Goal: Task Accomplishment & Management: Use online tool/utility

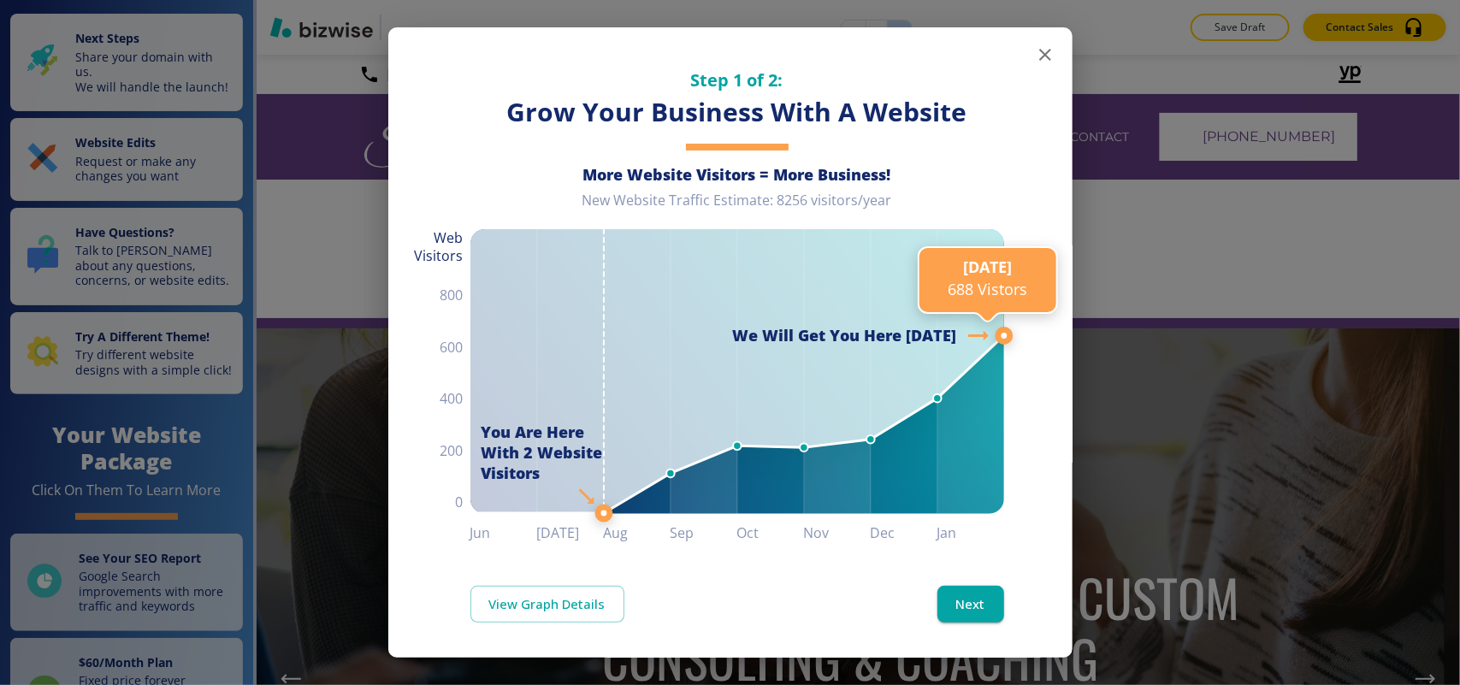
click at [1035, 53] on icon "button" at bounding box center [1045, 54] width 21 height 21
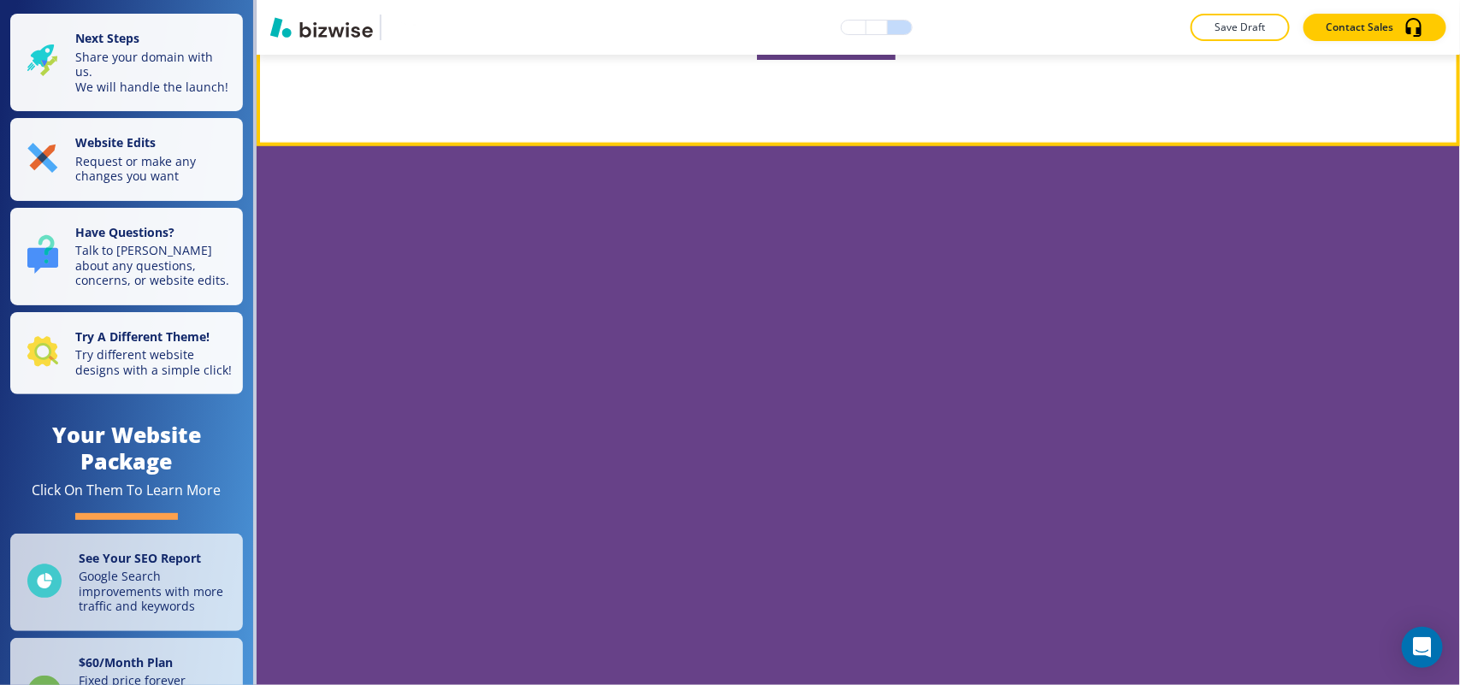
scroll to position [4489, 0]
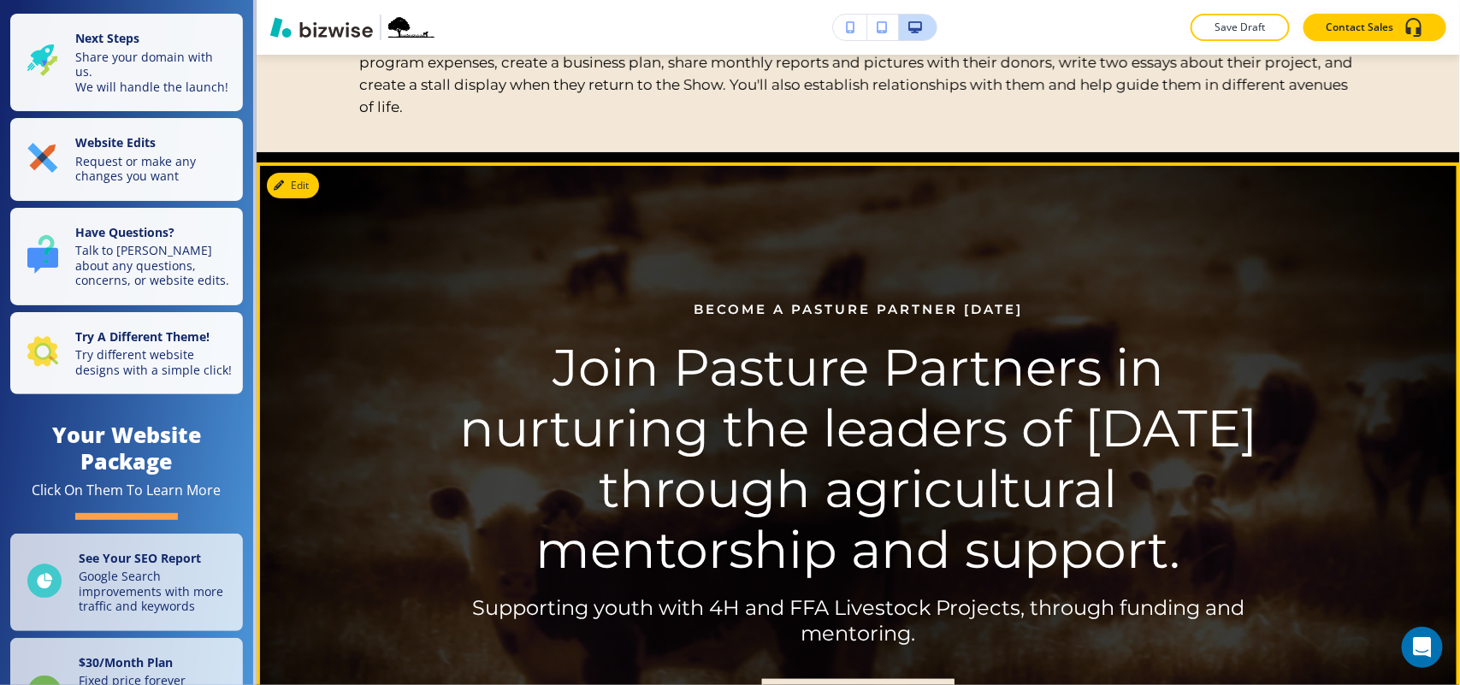
scroll to position [214, 0]
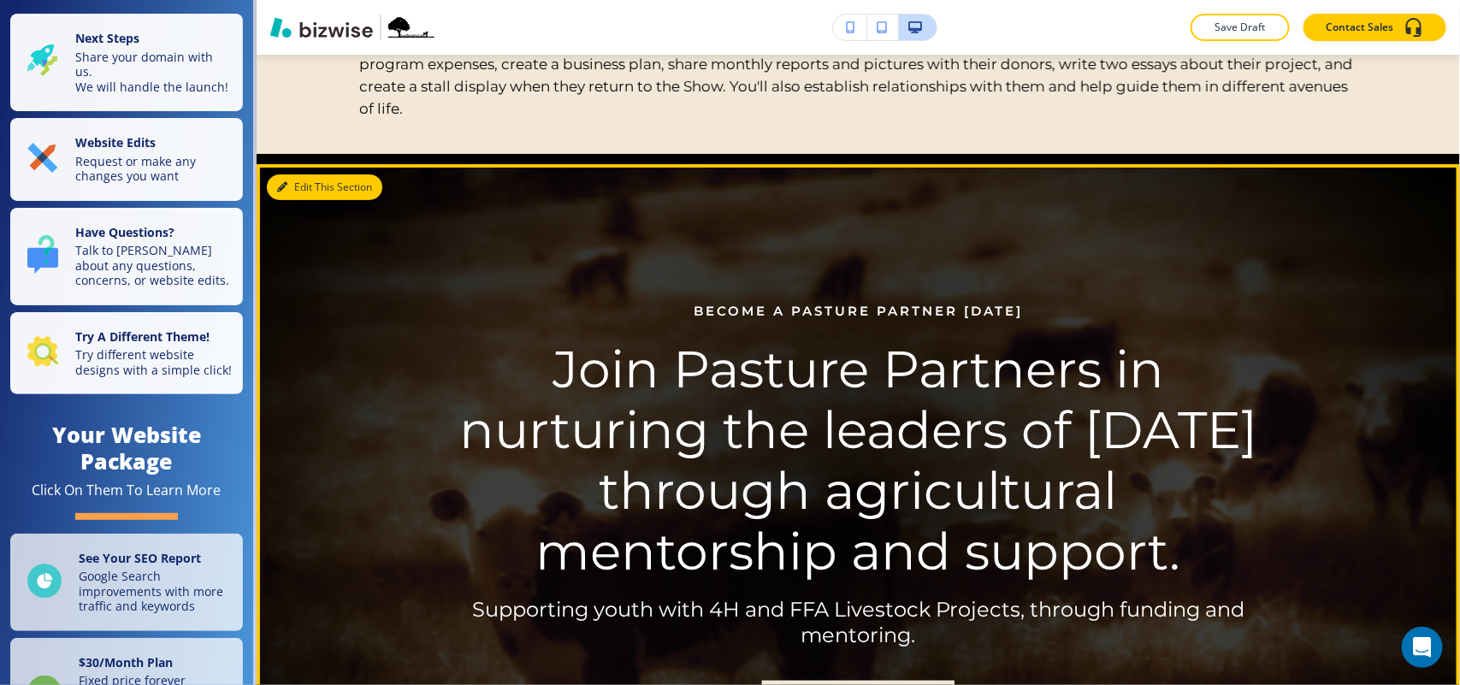
click at [308, 186] on button "Edit This Section" at bounding box center [324, 187] width 115 height 26
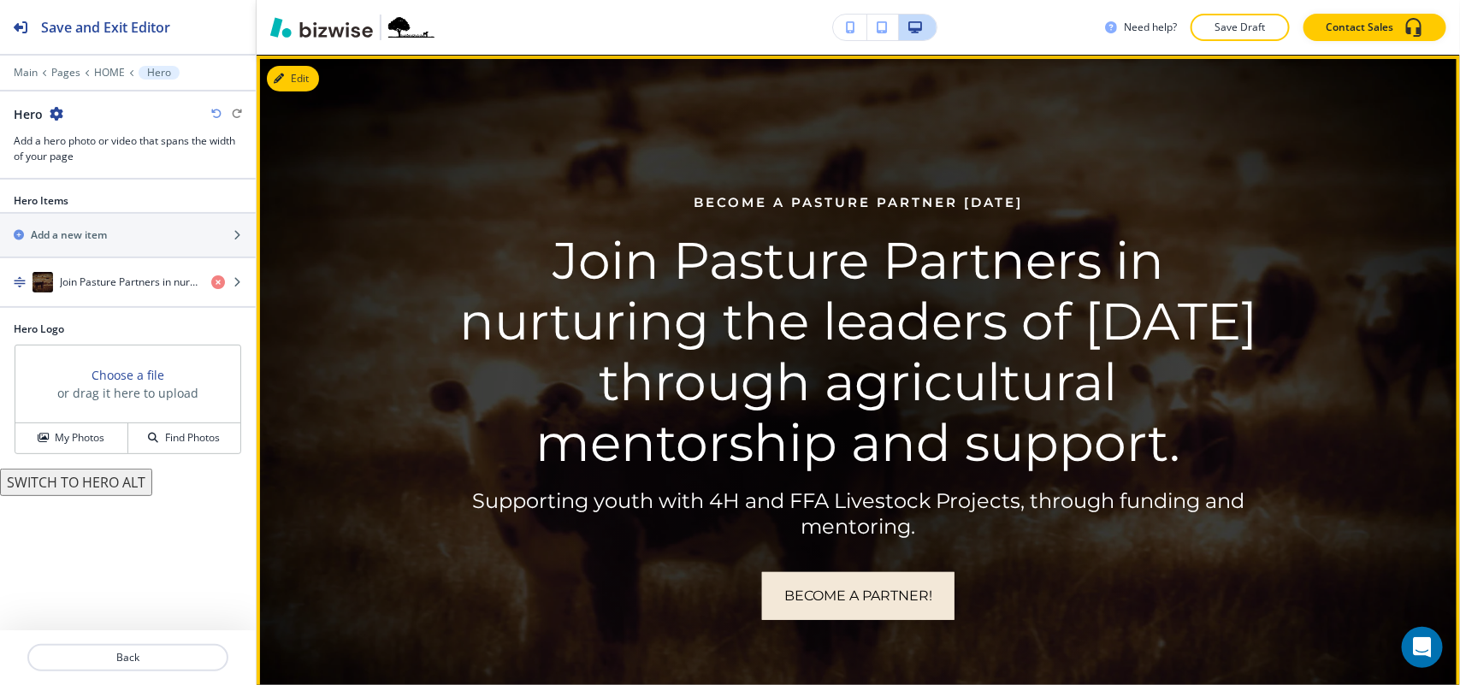
scroll to position [2, 0]
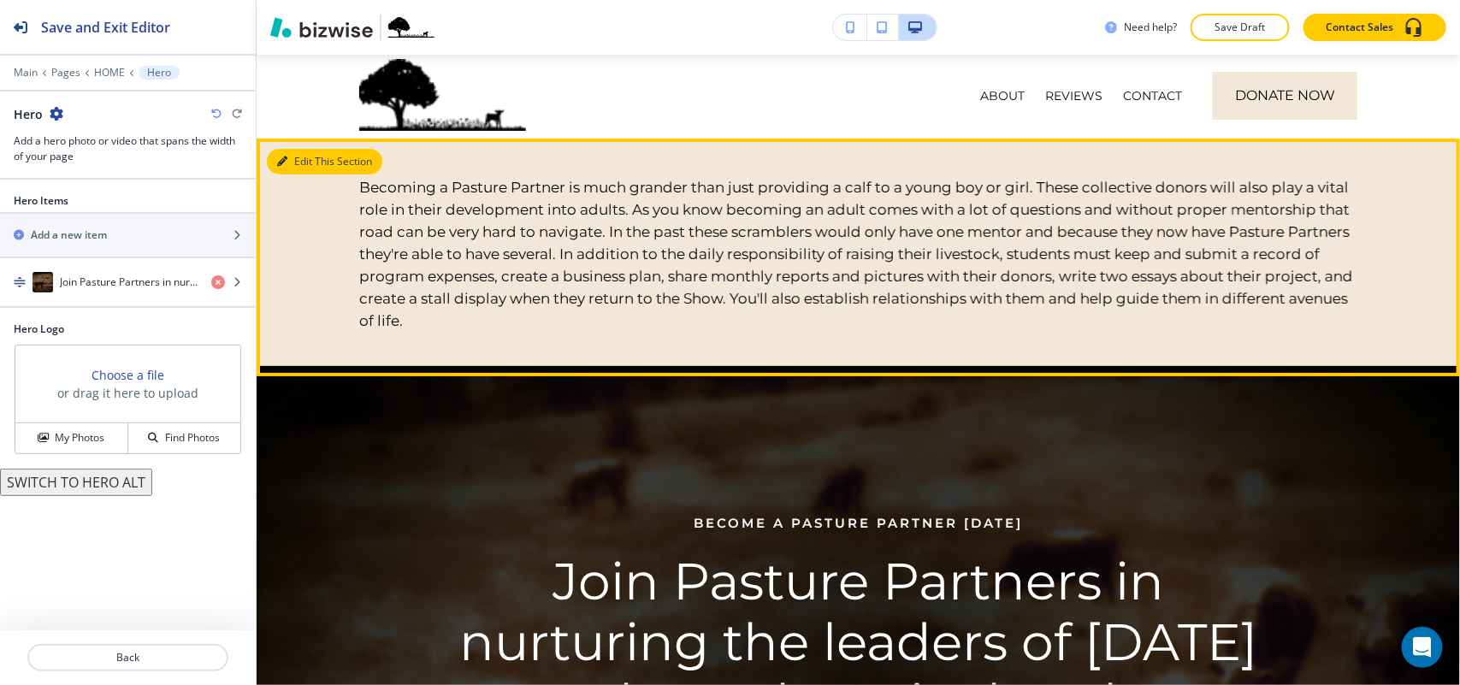
click at [304, 156] on button "Edit This Section" at bounding box center [324, 162] width 115 height 26
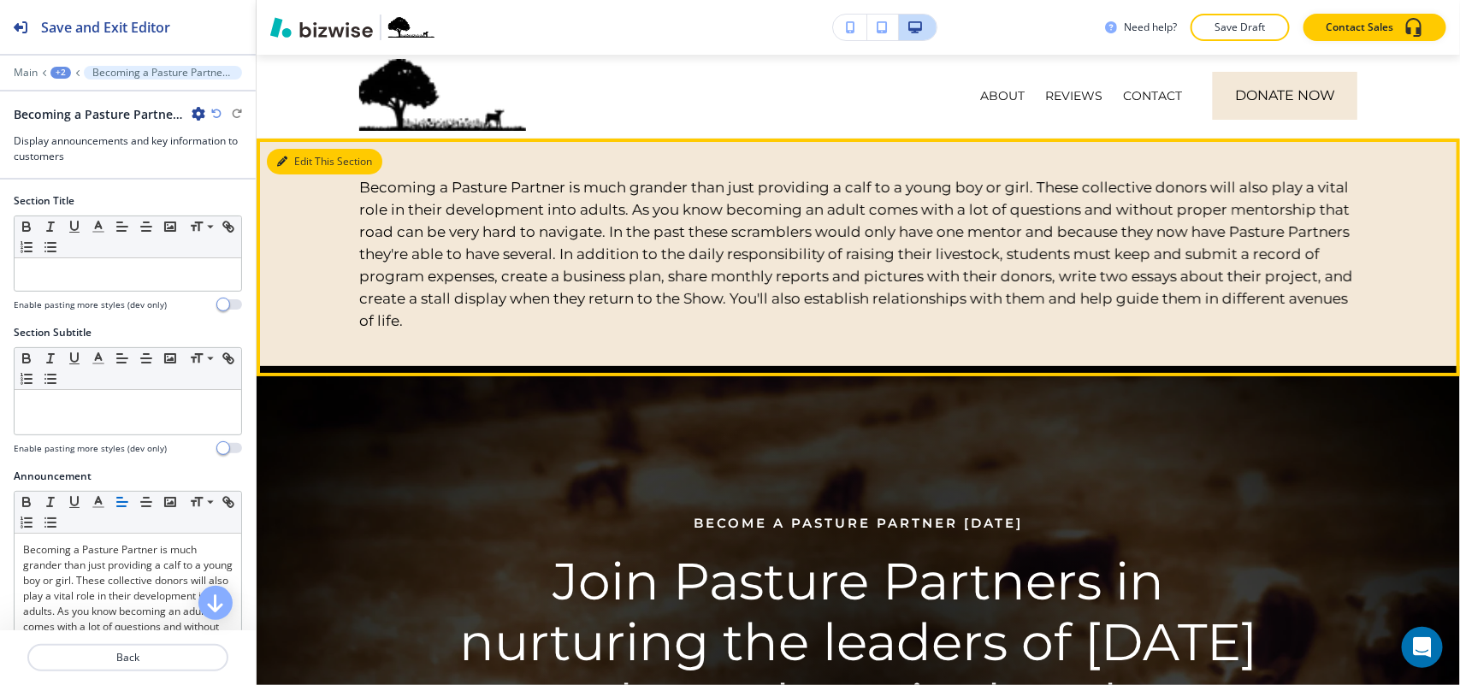
scroll to position [86, 0]
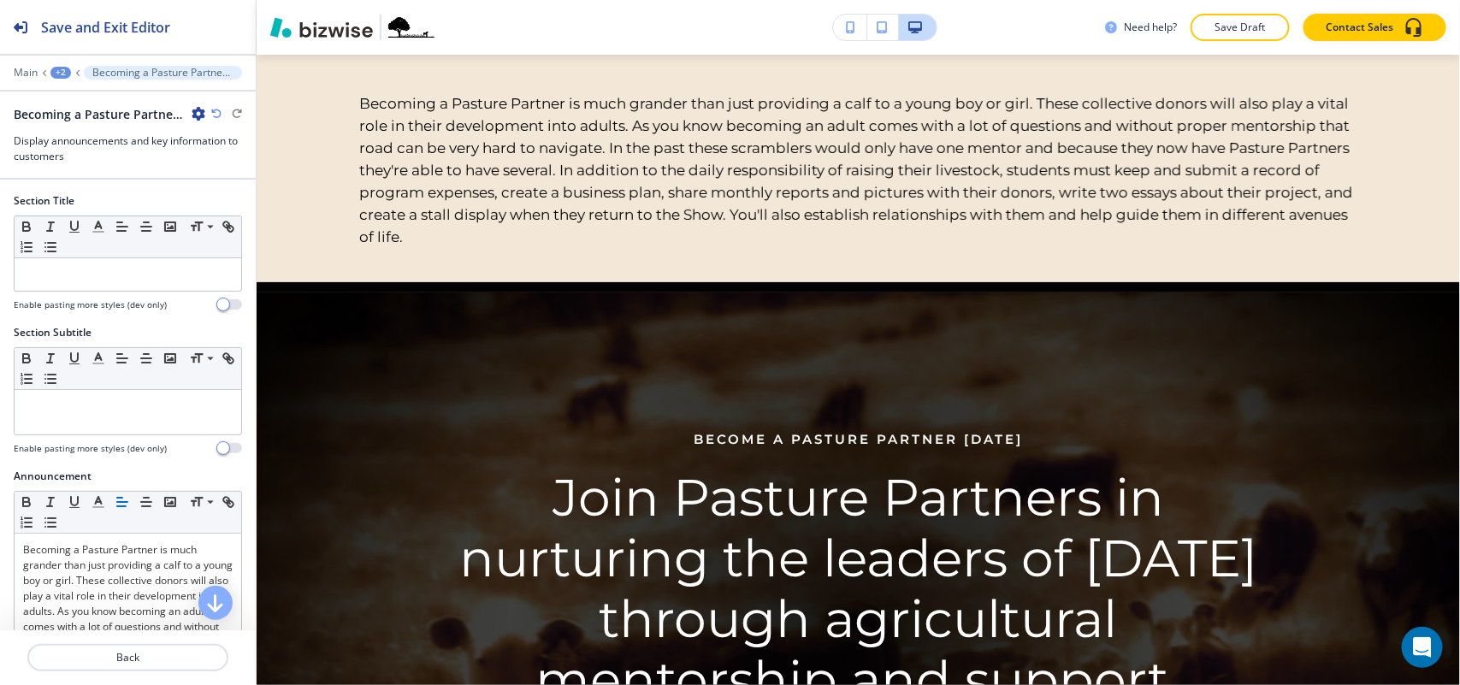
click at [195, 109] on icon "button" at bounding box center [199, 114] width 14 height 14
drag, startPoint x: 237, startPoint y: 203, endPoint x: 252, endPoint y: 206, distance: 15.8
click at [238, 203] on p "Delete Section" at bounding box center [246, 204] width 87 height 15
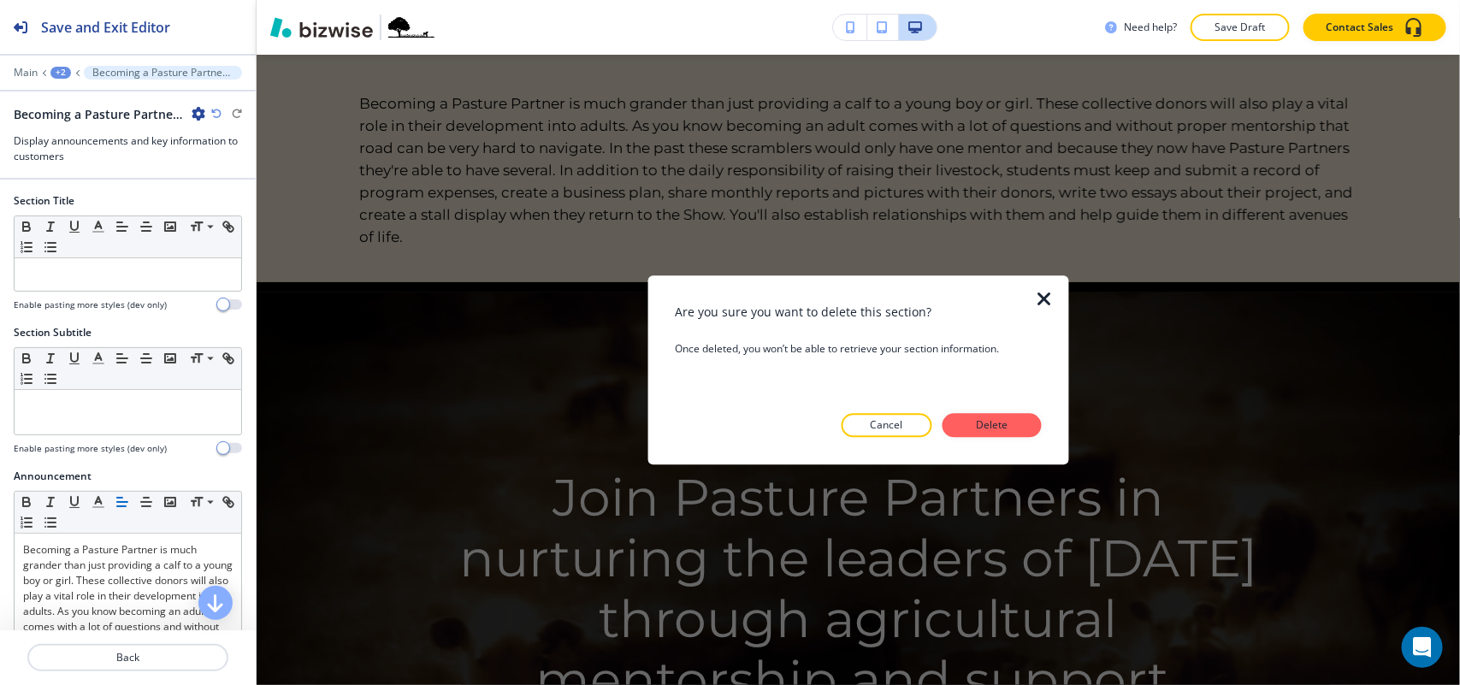
click at [999, 423] on p "Delete" at bounding box center [991, 424] width 41 height 15
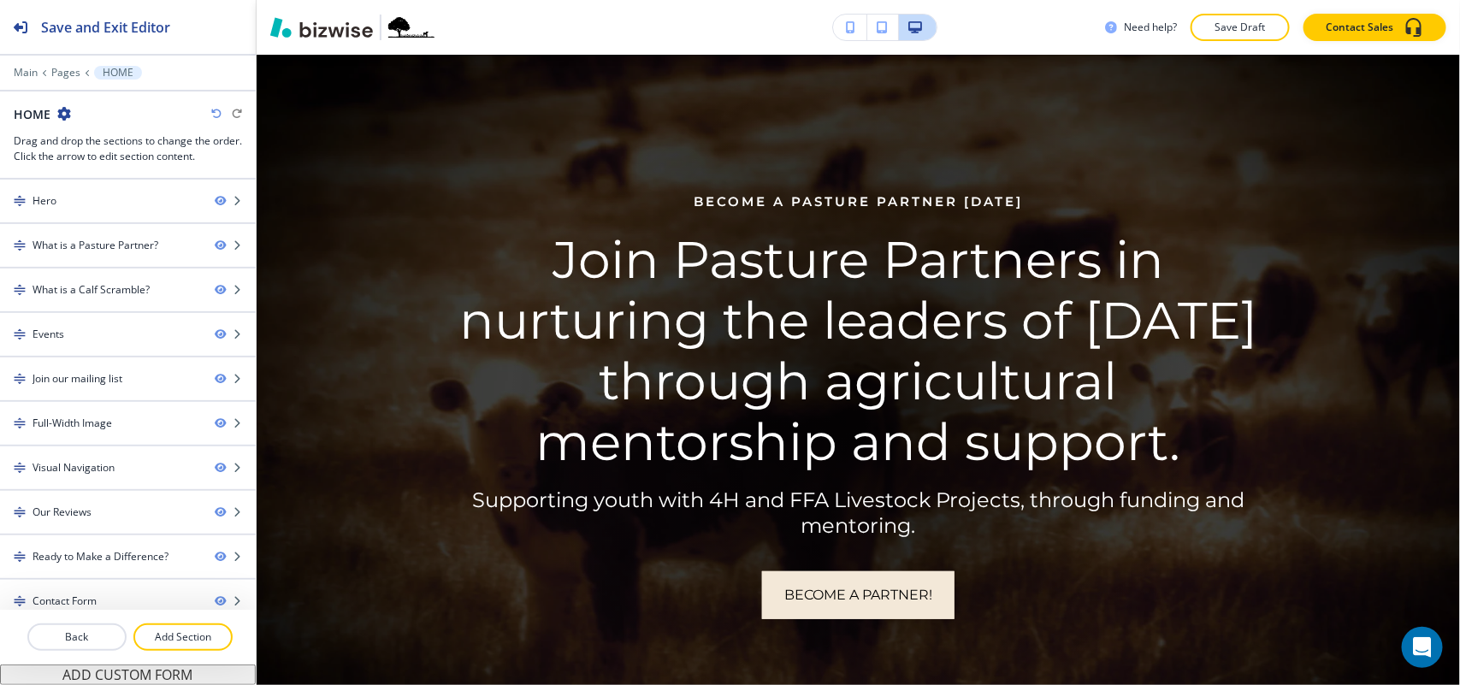
scroll to position [0, 0]
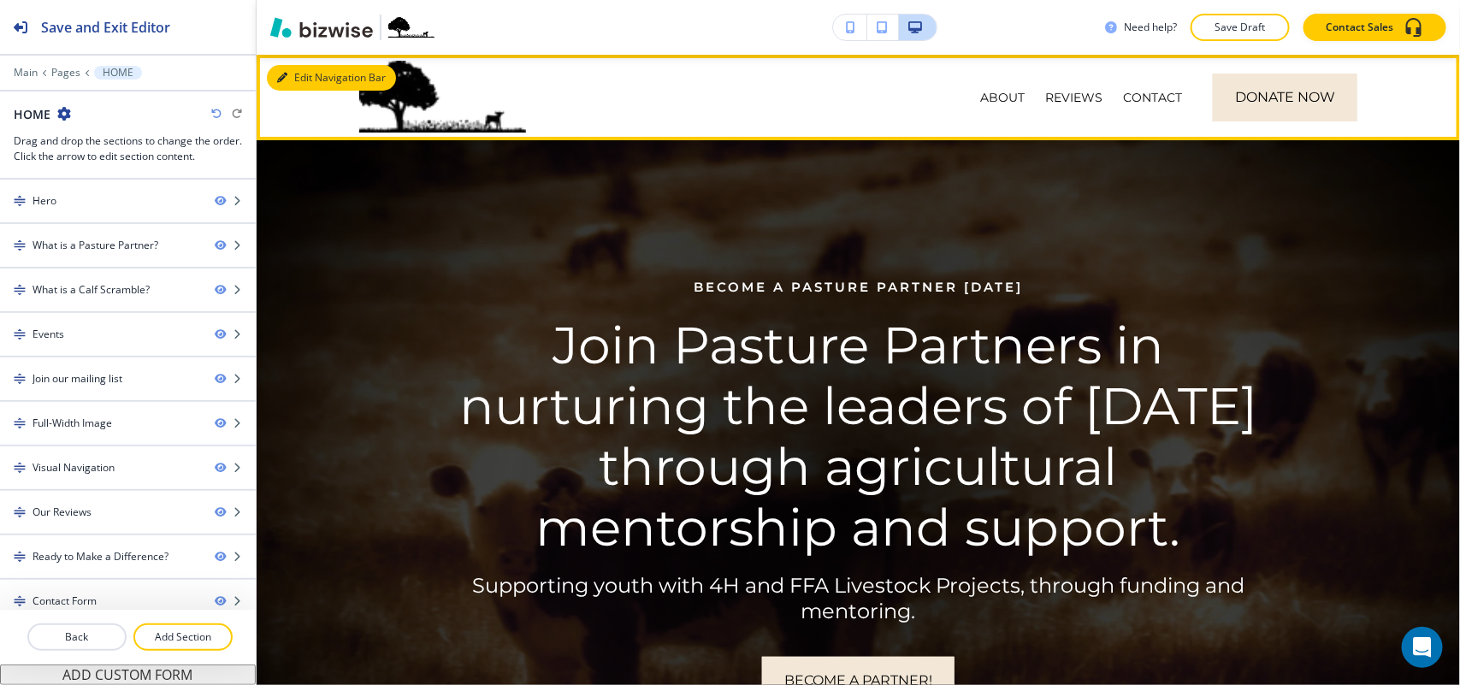
click at [298, 74] on button "Edit Navigation Bar" at bounding box center [331, 78] width 129 height 26
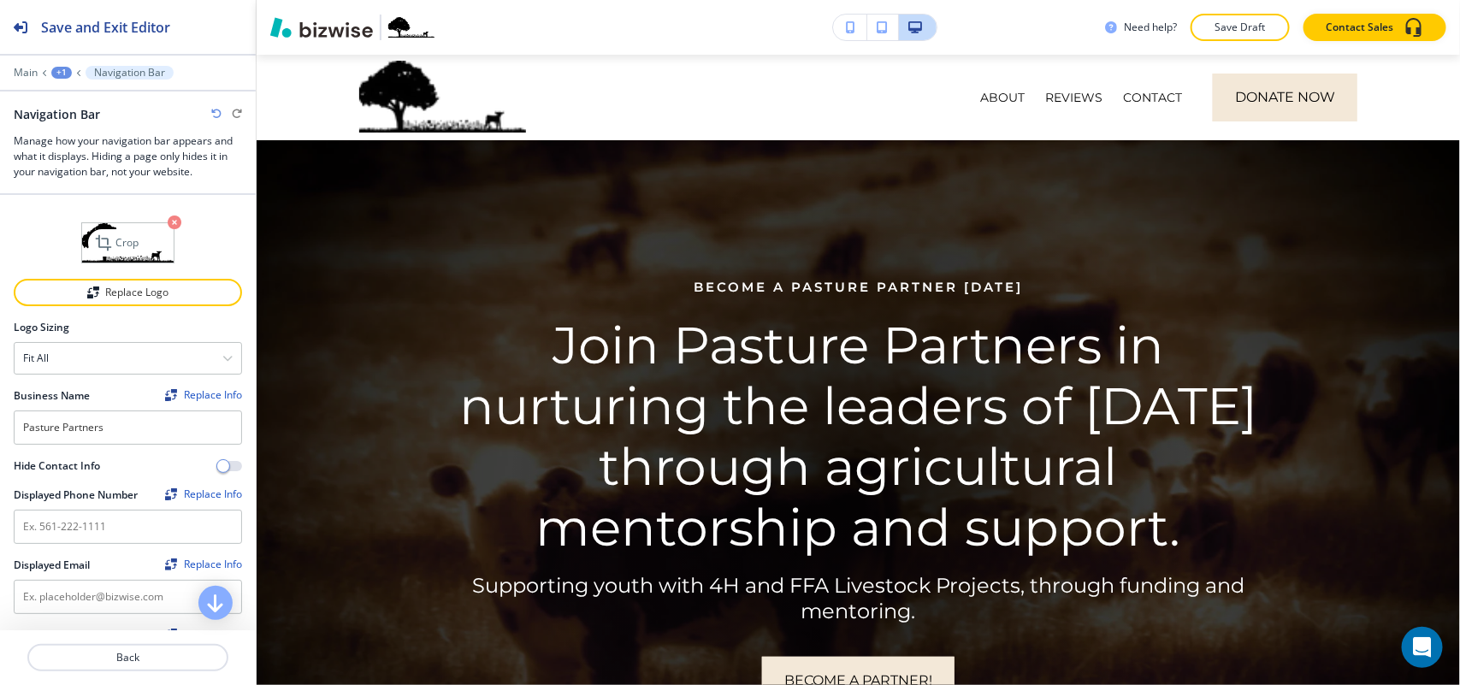
click at [168, 218] on icon "button" at bounding box center [175, 222] width 14 height 14
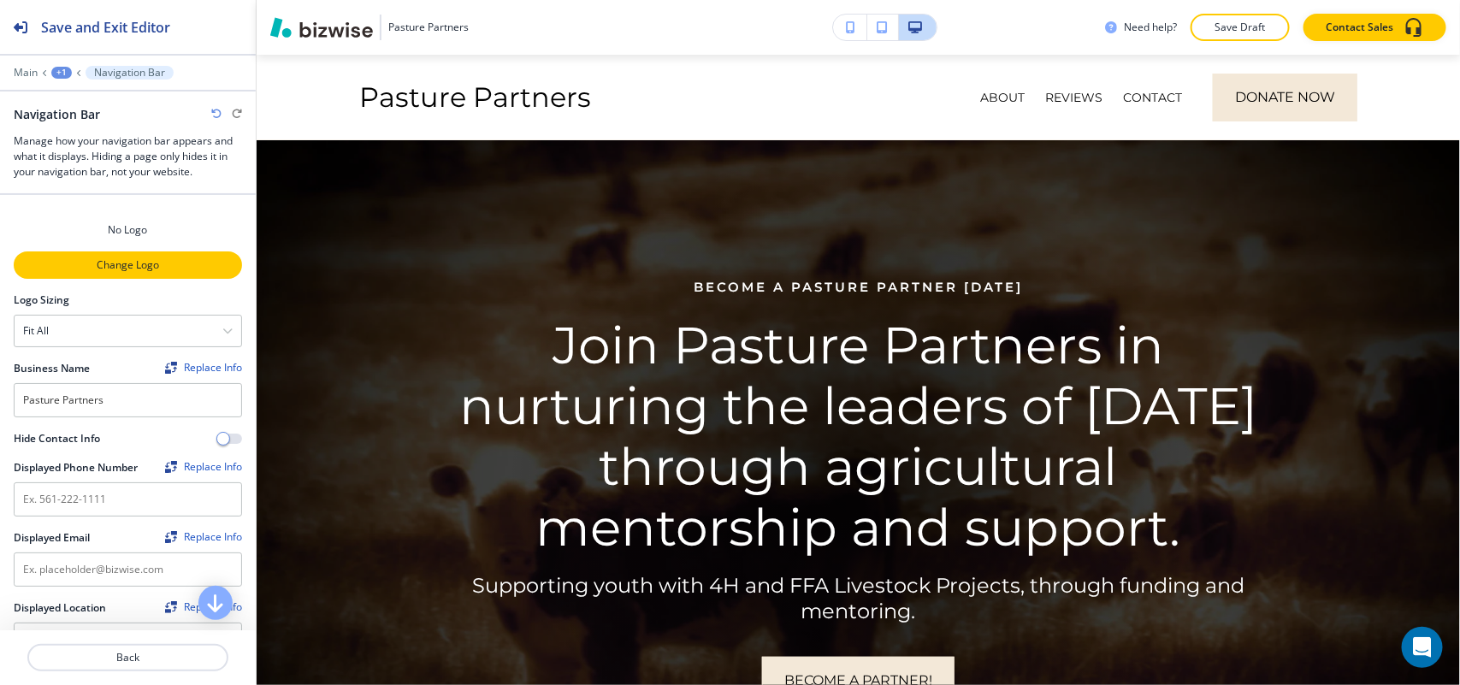
click at [125, 269] on p "Change Logo" at bounding box center [127, 264] width 225 height 15
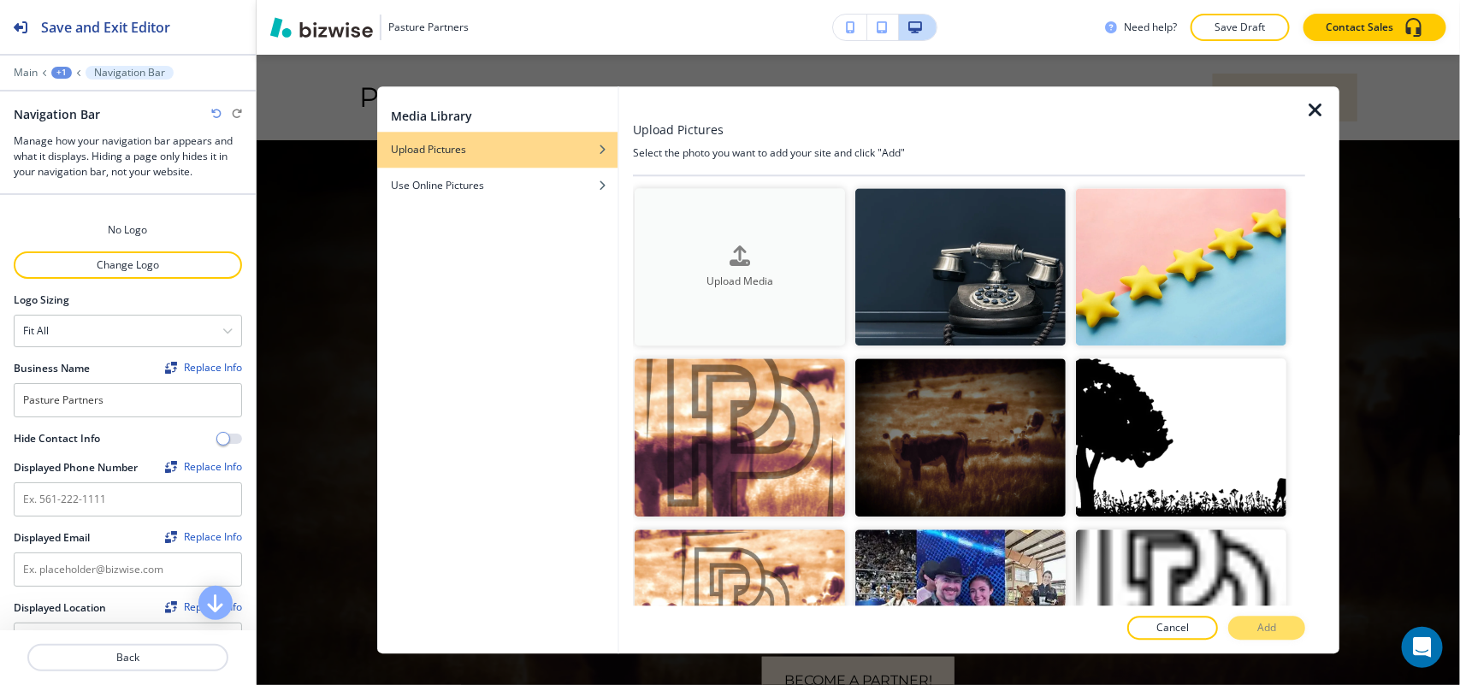
click at [687, 255] on div "Upload Media" at bounding box center [739, 267] width 210 height 44
